Goal: Task Accomplishment & Management: Manage account settings

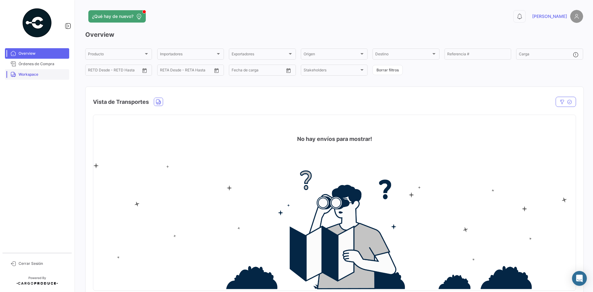
click at [45, 77] on link "Workspace" at bounding box center [37, 74] width 64 height 11
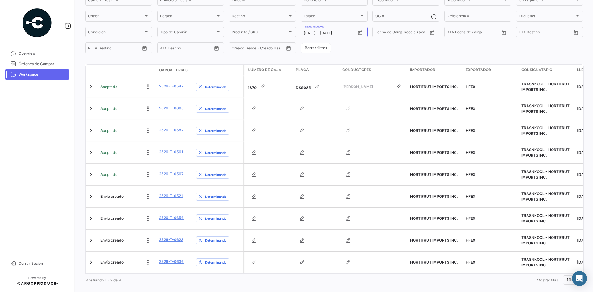
scroll to position [62, 0]
click at [357, 33] on icon "Open calendar" at bounding box center [360, 33] width 6 height 6
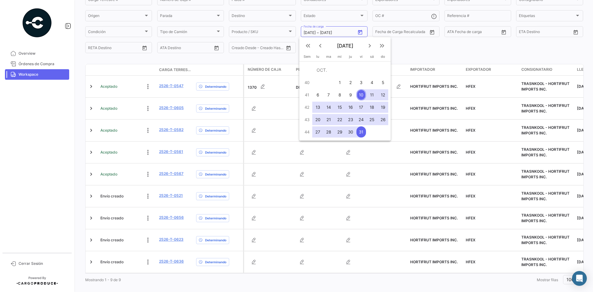
click at [221, 62] on div at bounding box center [296, 146] width 593 height 292
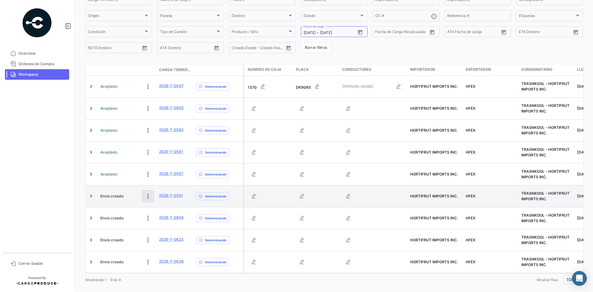
click at [146, 198] on icon at bounding box center [148, 196] width 6 height 6
click at [107, 196] on icon at bounding box center [106, 196] width 6 height 6
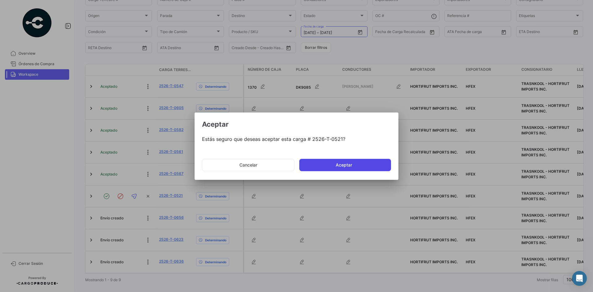
click at [330, 163] on button "Aceptar" at bounding box center [345, 165] width 92 height 12
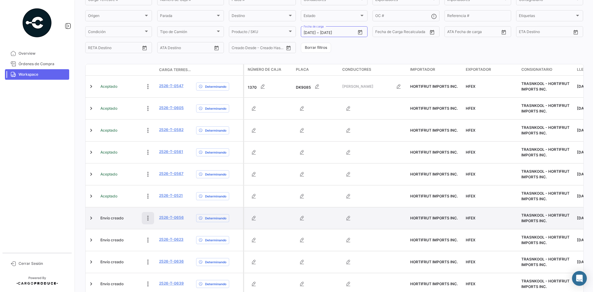
click at [144, 217] on button at bounding box center [148, 218] width 12 height 12
click at [104, 219] on icon at bounding box center [106, 218] width 6 height 6
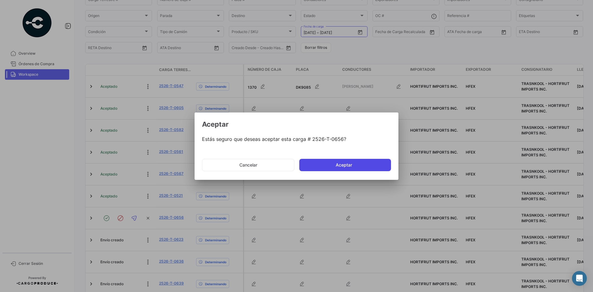
click at [339, 163] on button "Aceptar" at bounding box center [345, 165] width 92 height 12
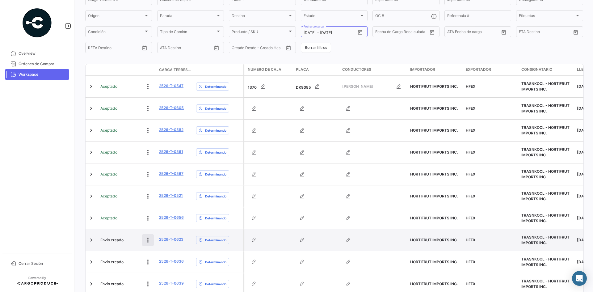
click at [144, 241] on button at bounding box center [148, 240] width 12 height 12
click at [108, 240] on icon at bounding box center [106, 240] width 6 height 6
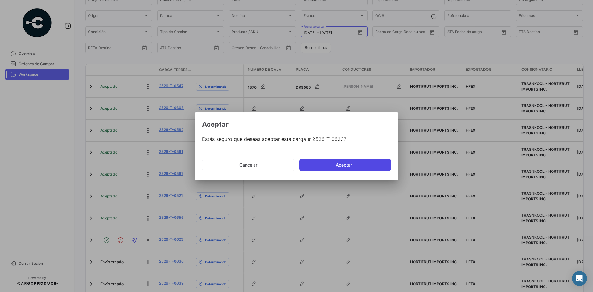
click at [344, 166] on button "Aceptar" at bounding box center [345, 165] width 92 height 12
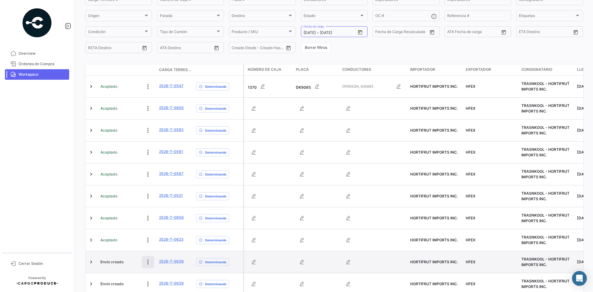
click at [147, 264] on icon at bounding box center [148, 262] width 6 height 6
click at [103, 263] on button at bounding box center [106, 262] width 12 height 12
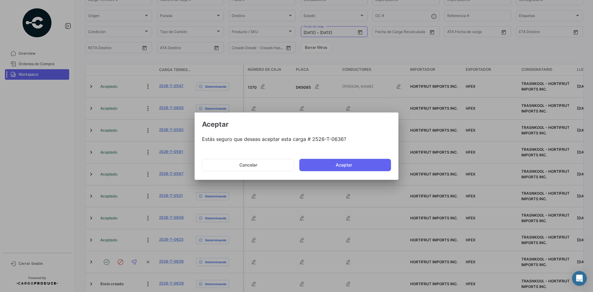
click at [338, 158] on mat-dialog-actions "Cancelar Aceptar" at bounding box center [296, 164] width 189 height 21
click at [338, 162] on button "Aceptar" at bounding box center [345, 165] width 92 height 12
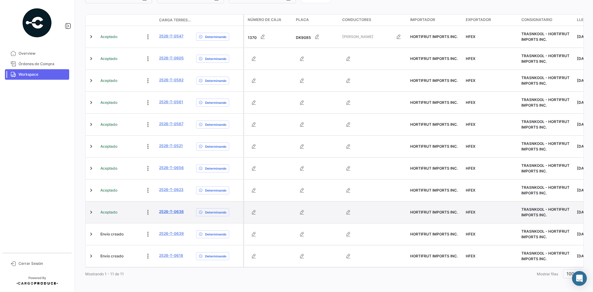
scroll to position [119, 0]
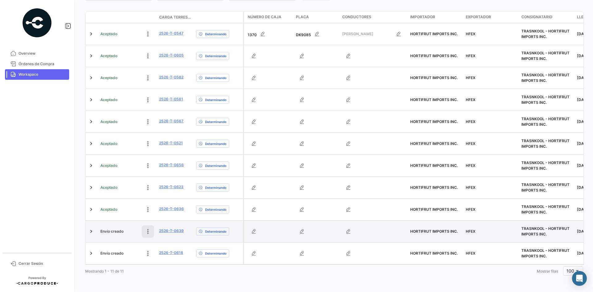
click at [145, 228] on icon at bounding box center [148, 231] width 6 height 6
click at [105, 230] on button at bounding box center [106, 231] width 12 height 12
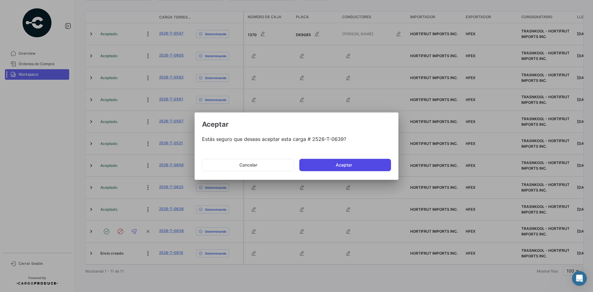
click at [333, 163] on button "Aceptar" at bounding box center [345, 165] width 92 height 12
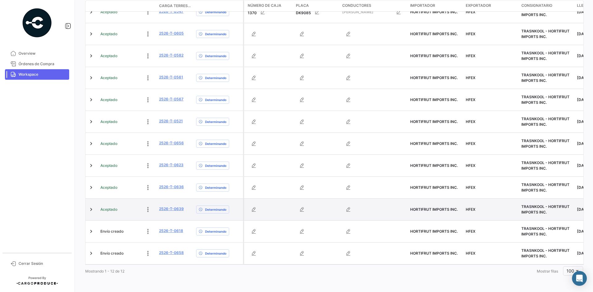
scroll to position [141, 0]
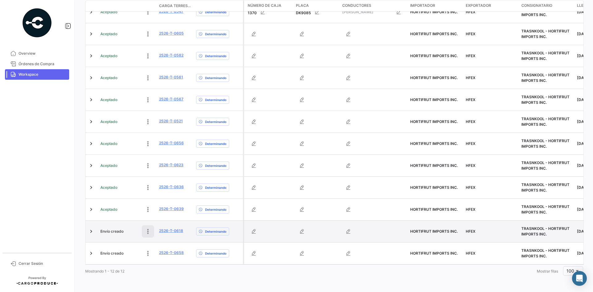
click at [147, 228] on icon at bounding box center [148, 231] width 6 height 6
click at [106, 228] on icon at bounding box center [106, 231] width 6 height 6
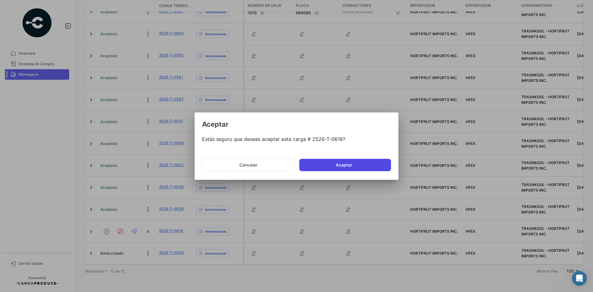
click at [330, 162] on button "Aceptar" at bounding box center [345, 165] width 92 height 12
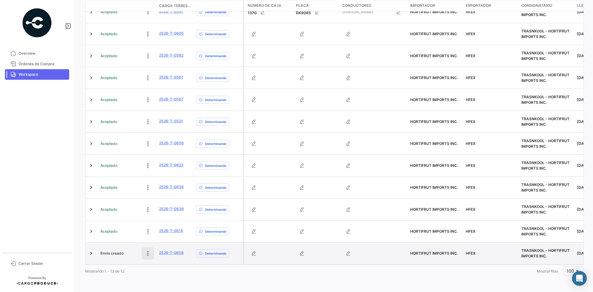
click at [148, 250] on icon at bounding box center [148, 253] width 6 height 6
click at [104, 250] on icon at bounding box center [106, 253] width 6 height 6
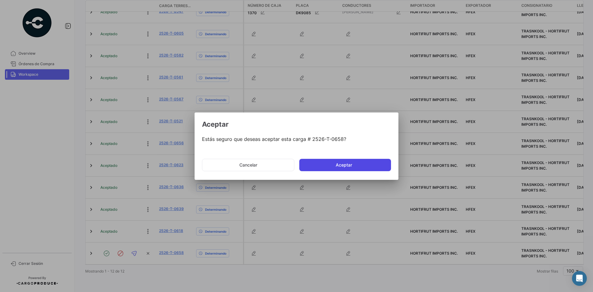
click at [338, 164] on button "Aceptar" at bounding box center [345, 165] width 92 height 12
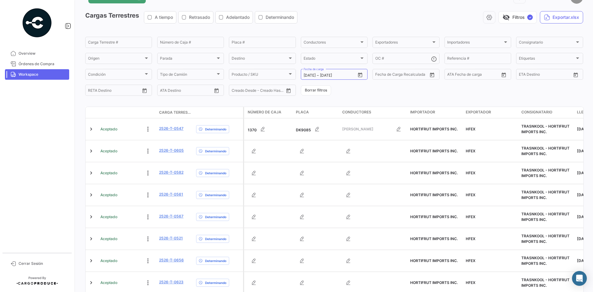
scroll to position [0, 0]
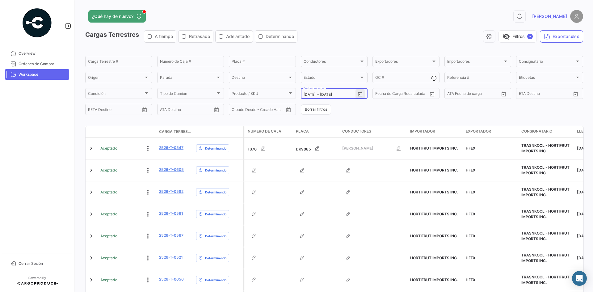
click at [358, 93] on icon "Open calendar" at bounding box center [360, 93] width 4 height 5
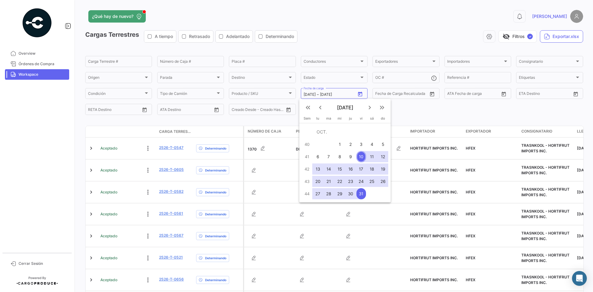
click at [318, 173] on div "13" at bounding box center [318, 168] width 10 height 11
type input "[DATE]"
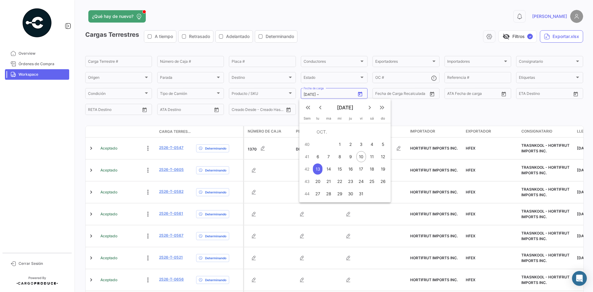
click at [362, 158] on div "10" at bounding box center [361, 156] width 10 height 11
type input "[DATE]"
click at [317, 170] on div "13" at bounding box center [318, 168] width 10 height 11
type input "[DATE]"
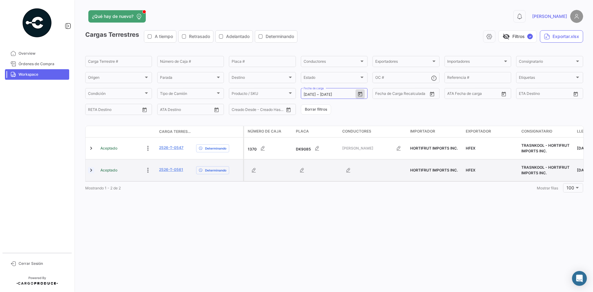
click at [92, 172] on link at bounding box center [91, 170] width 6 height 6
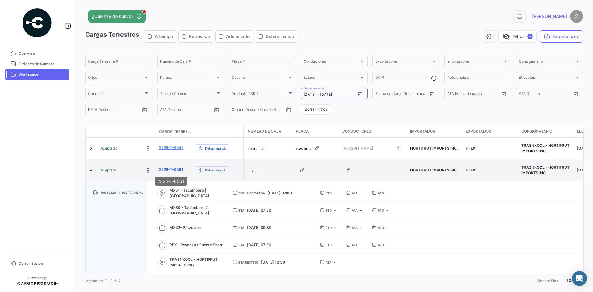
drag, startPoint x: 187, startPoint y: 170, endPoint x: 159, endPoint y: 171, distance: 27.8
click at [159, 171] on div "2526-T-0561" at bounding box center [175, 170] width 32 height 7
copy link "2526-T-0561"
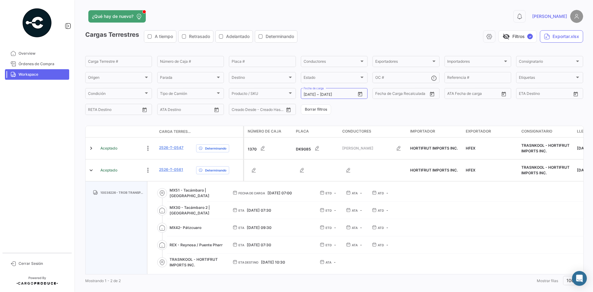
drag, startPoint x: 199, startPoint y: 230, endPoint x: 193, endPoint y: 230, distance: 5.6
click at [193, 230] on span "MX42- Pátzcuaro" at bounding box center [196, 228] width 53 height 6
drag, startPoint x: 203, startPoint y: 230, endPoint x: 183, endPoint y: 232, distance: 20.4
copy span "Pátzcuaro"
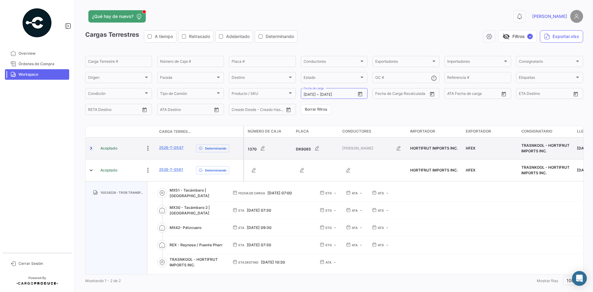
click at [90, 151] on link at bounding box center [91, 148] width 6 height 6
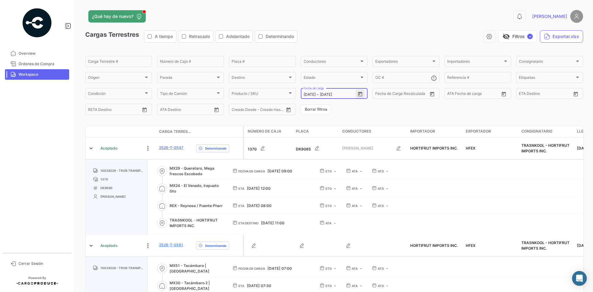
click at [360, 92] on icon "Open calendar" at bounding box center [360, 93] width 4 height 5
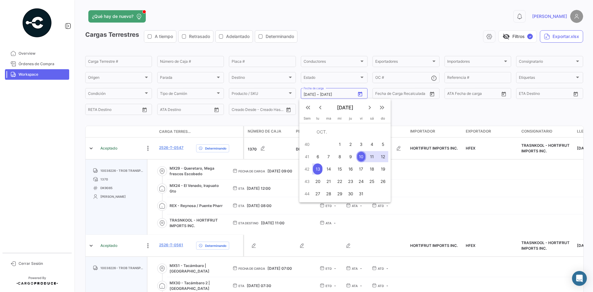
click at [329, 170] on div "14" at bounding box center [329, 168] width 10 height 11
type input "[DATE]"
click at [329, 170] on div "14" at bounding box center [329, 168] width 10 height 11
type input "[DATE]"
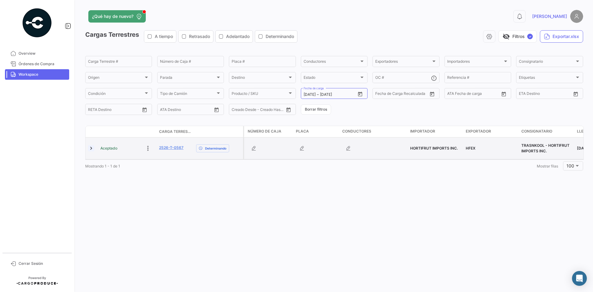
click at [92, 150] on link at bounding box center [91, 148] width 6 height 6
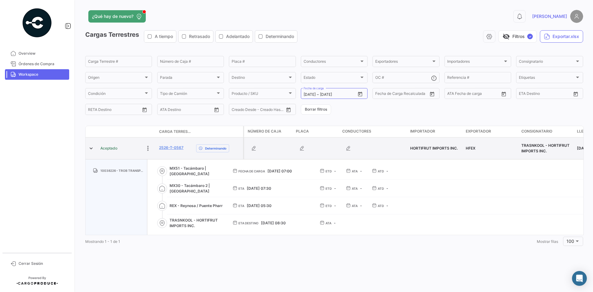
drag, startPoint x: 186, startPoint y: 148, endPoint x: 158, endPoint y: 150, distance: 27.2
click at [158, 150] on datatable-body-cell "2526-T-0567" at bounding box center [175, 148] width 37 height 22
copy link "2526-T-0567"
